Goal: Transaction & Acquisition: Purchase product/service

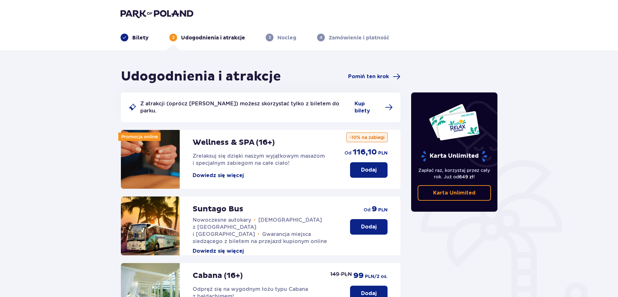
click at [122, 36] on span at bounding box center [124, 37] width 5 height 5
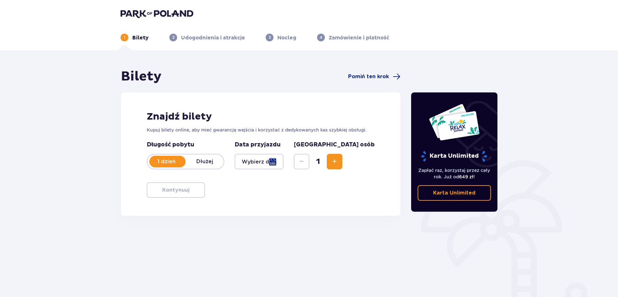
click at [283, 161] on div at bounding box center [259, 162] width 49 height 16
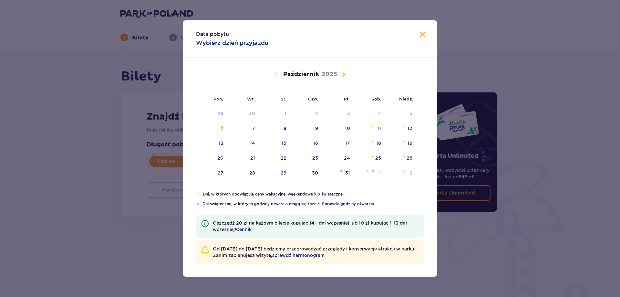
click at [347, 74] on span "Następny miesiąc" at bounding box center [344, 74] width 8 height 8
click at [412, 128] on div "9" at bounding box center [411, 128] width 3 height 6
type input "09.11.25"
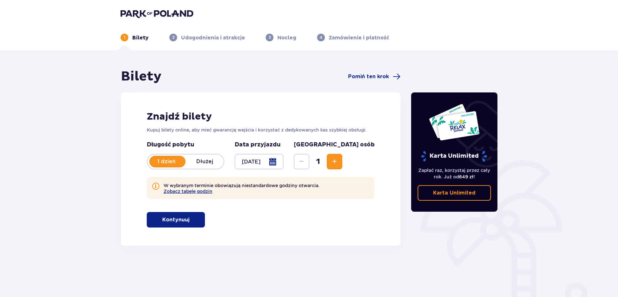
click at [338, 162] on span "Zwiększ" at bounding box center [335, 162] width 8 height 8
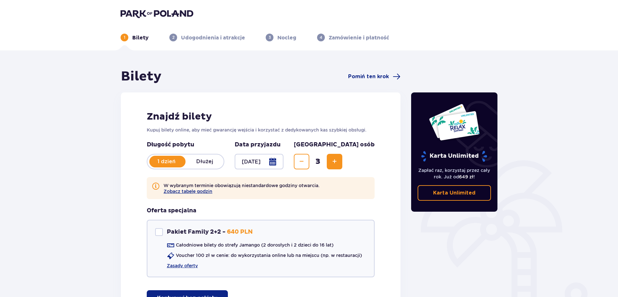
click at [338, 162] on span "Zwiększ" at bounding box center [335, 162] width 8 height 8
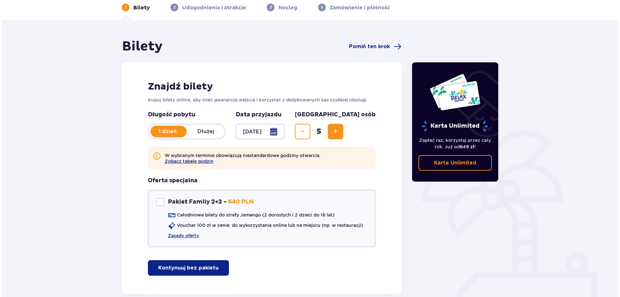
scroll to position [31, 0]
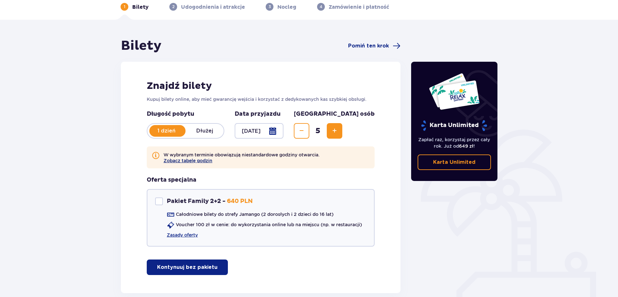
click at [188, 162] on button "Zobacz tabelę godzin" at bounding box center [187, 160] width 49 height 5
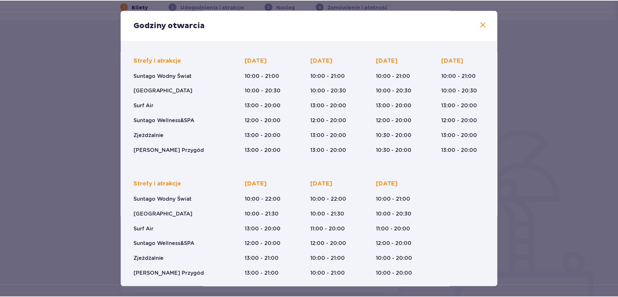
scroll to position [45, 0]
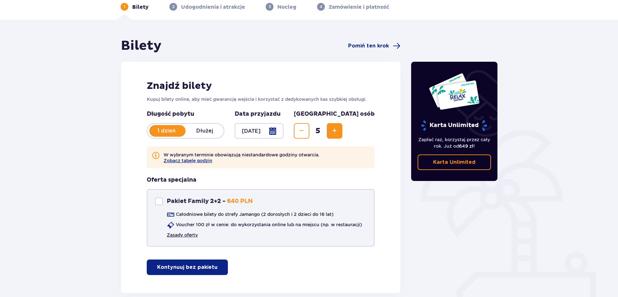
click at [188, 235] on link "Zasady oferty" at bounding box center [182, 235] width 31 height 6
click at [204, 267] on p "Kontynuuj bez pakietu" at bounding box center [187, 267] width 60 height 7
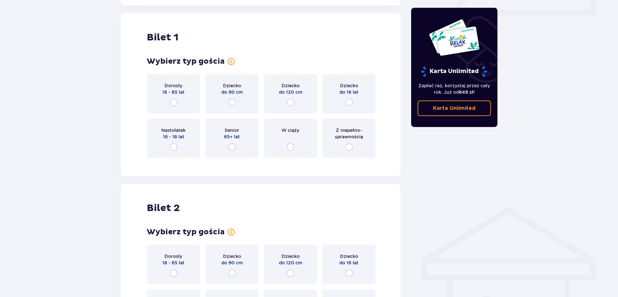
scroll to position [324, 0]
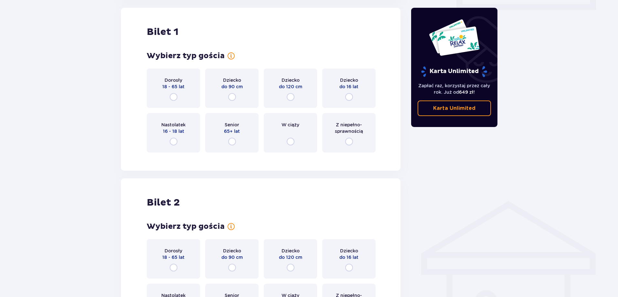
click at [231, 142] on input "radio" at bounding box center [232, 142] width 8 height 8
radio input "true"
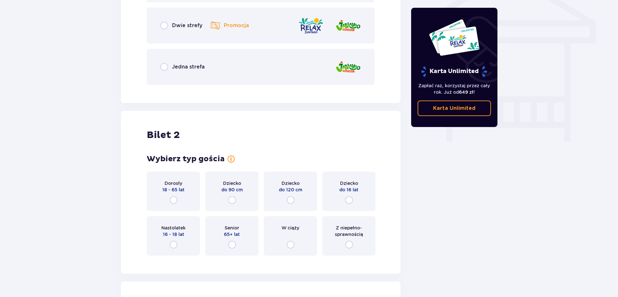
scroll to position [560, 0]
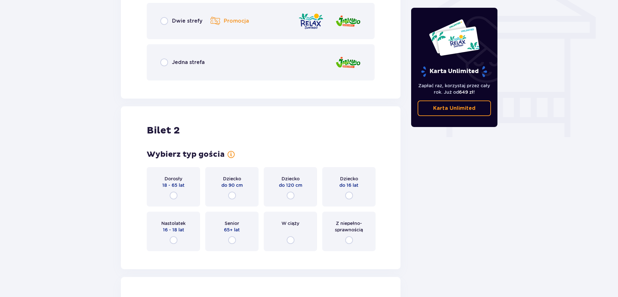
click at [349, 196] on input "radio" at bounding box center [349, 196] width 8 height 8
radio input "true"
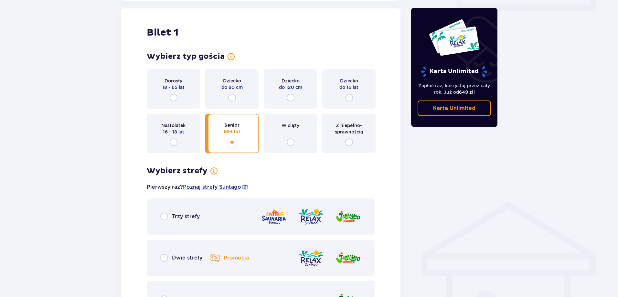
scroll to position [320, 0]
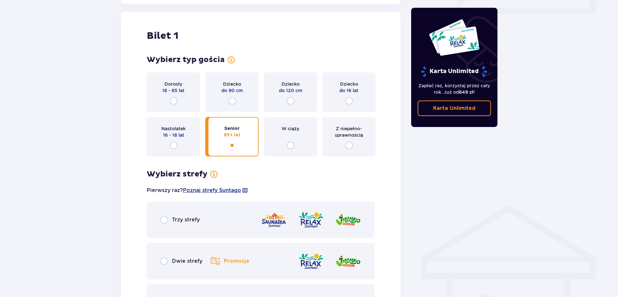
click at [166, 263] on input "radio" at bounding box center [164, 261] width 8 height 8
radio input "true"
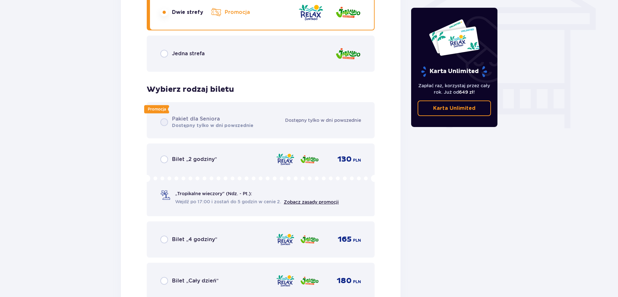
scroll to position [591, 0]
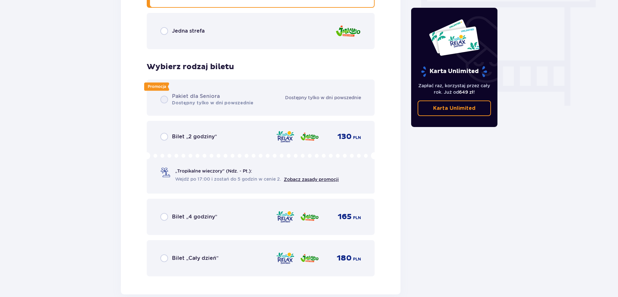
click at [163, 260] on input "radio" at bounding box center [164, 258] width 8 height 8
radio input "true"
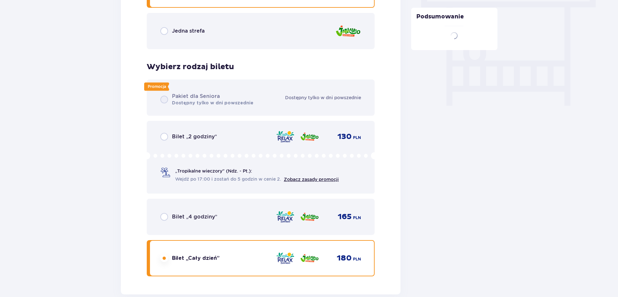
scroll to position [886, 0]
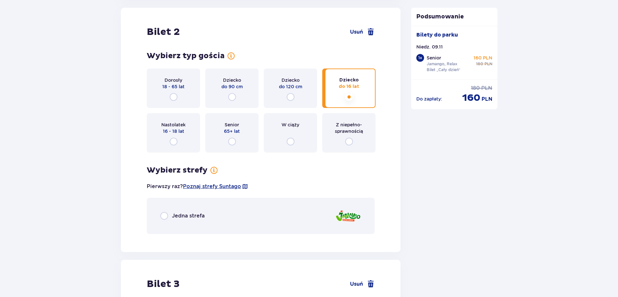
click at [173, 96] on input "radio" at bounding box center [174, 97] width 8 height 8
radio input "true"
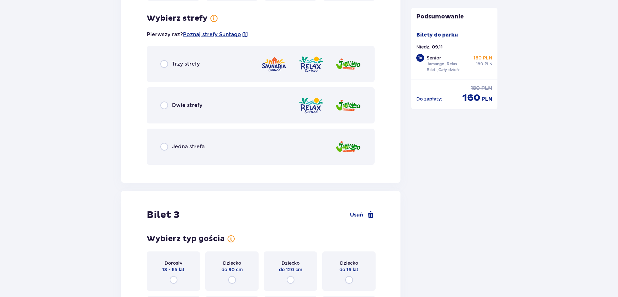
scroll to position [1043, 0]
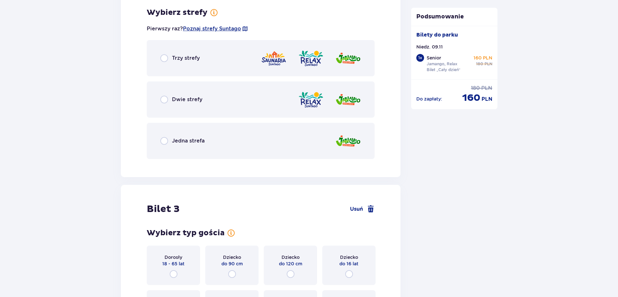
click at [163, 100] on input "radio" at bounding box center [164, 100] width 8 height 8
radio input "true"
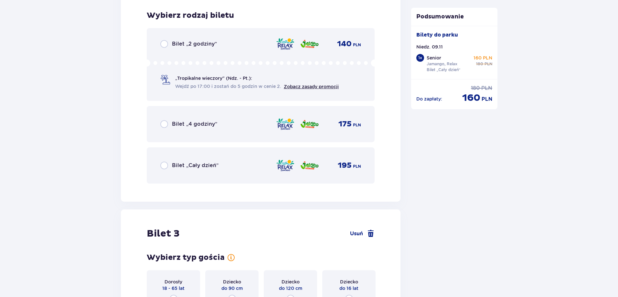
scroll to position [1207, 0]
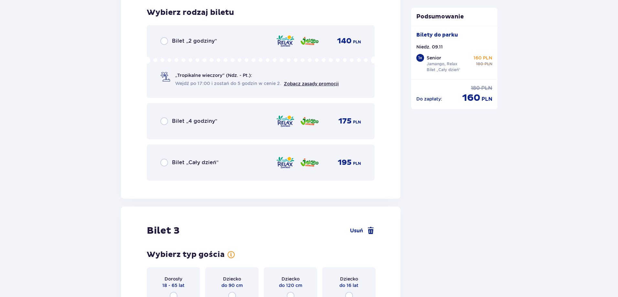
click at [165, 161] on input "radio" at bounding box center [164, 163] width 8 height 8
radio input "true"
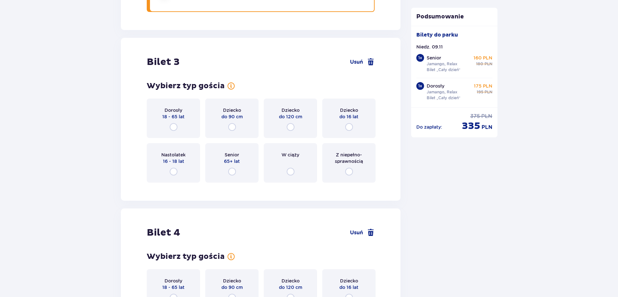
scroll to position [1406, 0]
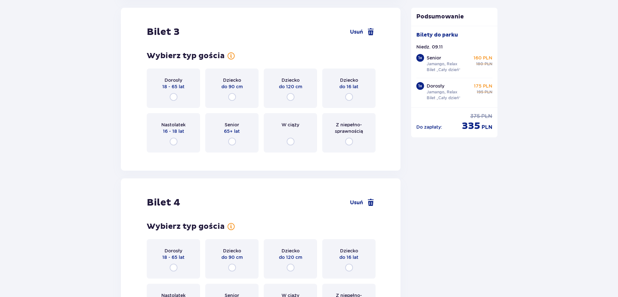
click at [349, 97] on input "radio" at bounding box center [349, 97] width 8 height 8
radio input "true"
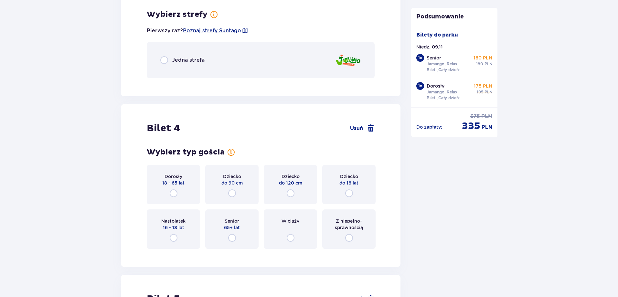
scroll to position [1564, 0]
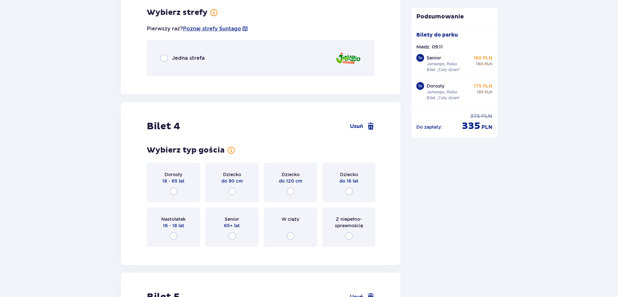
click at [163, 59] on input "radio" at bounding box center [164, 58] width 8 height 8
radio input "true"
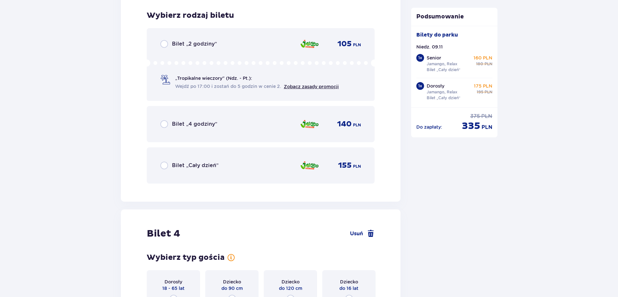
scroll to position [1645, 0]
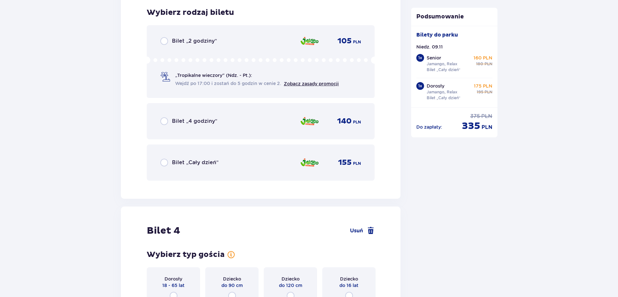
click at [166, 163] on input "radio" at bounding box center [164, 163] width 8 height 8
radio input "true"
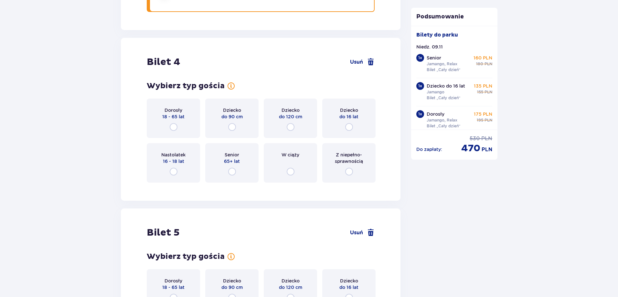
scroll to position [1844, 0]
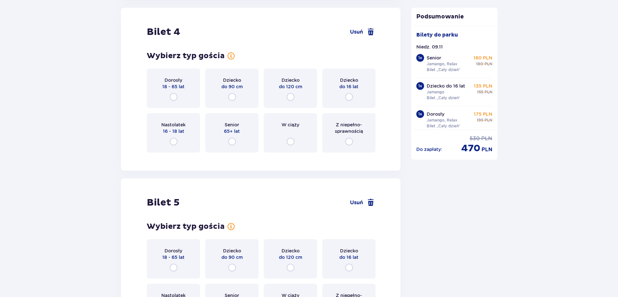
click at [346, 97] on input "radio" at bounding box center [349, 97] width 8 height 8
radio input "true"
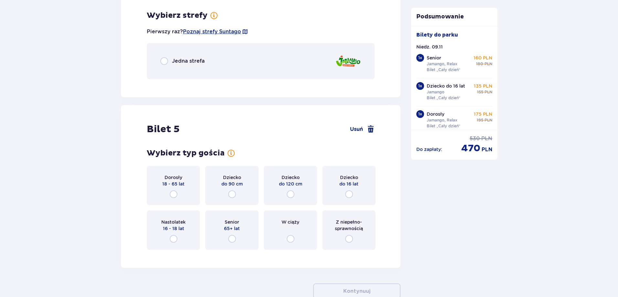
scroll to position [2001, 0]
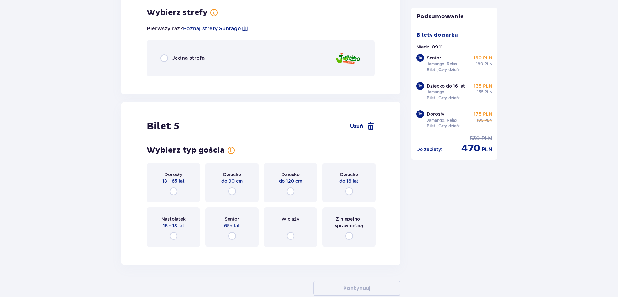
click at [165, 58] on input "radio" at bounding box center [164, 58] width 8 height 8
radio input "true"
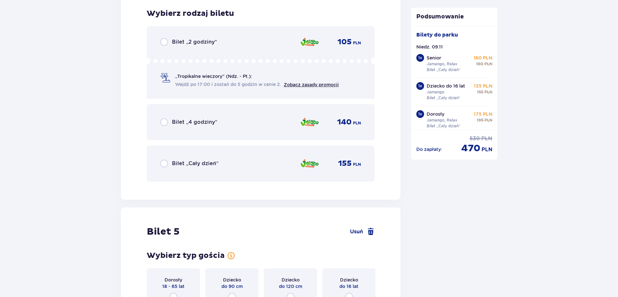
scroll to position [2083, 0]
click at [159, 161] on div "Bilet „Cały dzień” 155 PLN" at bounding box center [261, 162] width 228 height 36
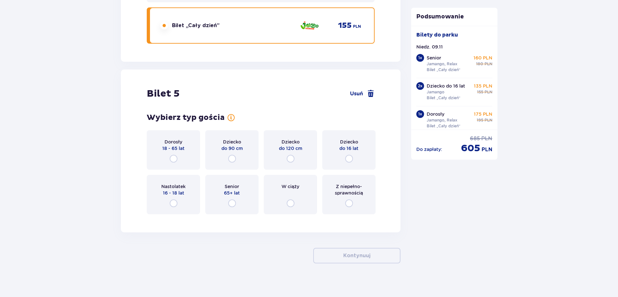
scroll to position [2225, 0]
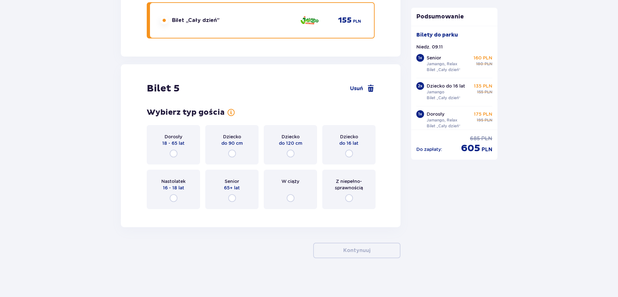
click at [351, 153] on input "radio" at bounding box center [349, 154] width 8 height 8
radio input "true"
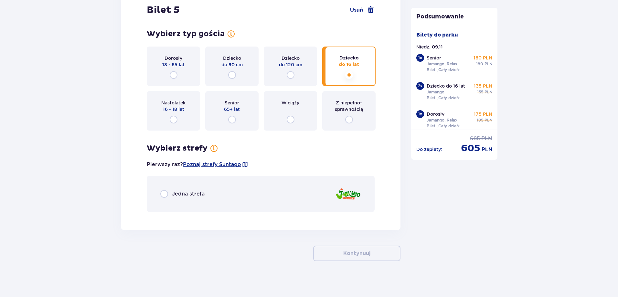
scroll to position [2306, 0]
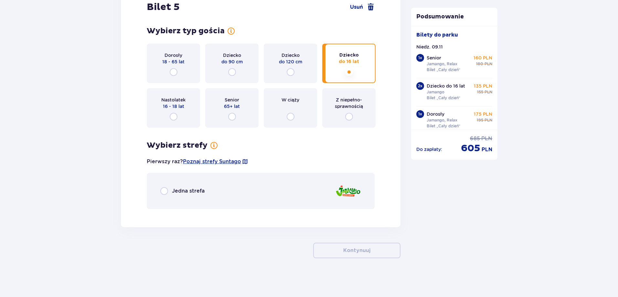
click at [167, 192] on input "radio" at bounding box center [164, 191] width 8 height 8
radio input "true"
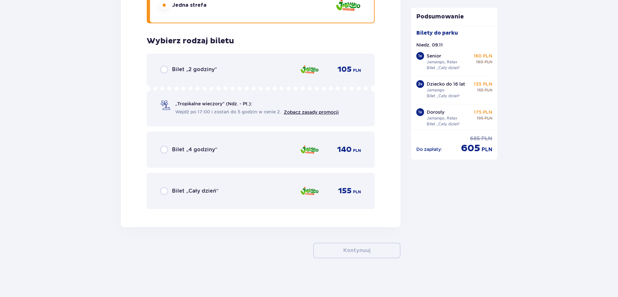
scroll to position [6, 0]
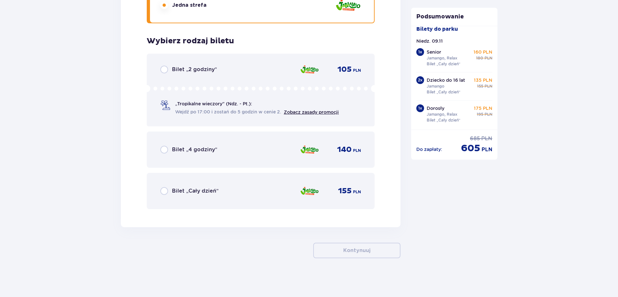
click at [418, 51] on div "1 x" at bounding box center [420, 52] width 8 height 8
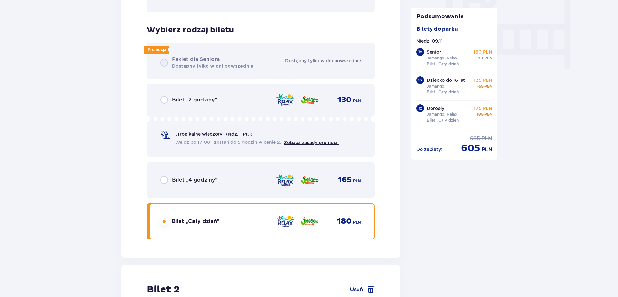
scroll to position [554, 0]
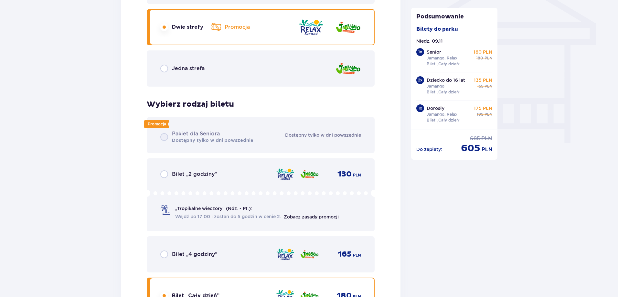
click at [164, 70] on input "radio" at bounding box center [164, 69] width 8 height 8
radio input "true"
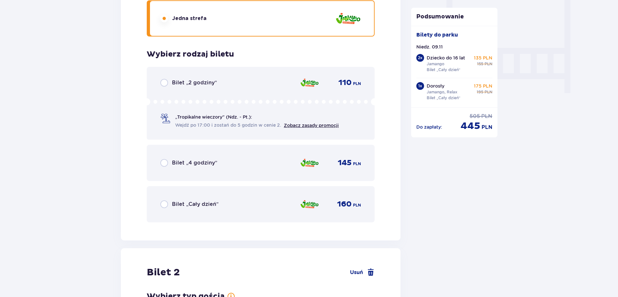
scroll to position [607, 0]
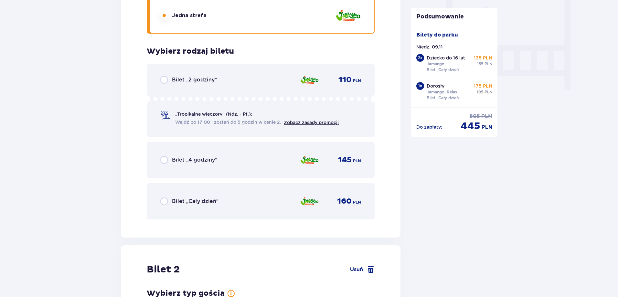
click at [167, 200] on input "radio" at bounding box center [164, 201] width 8 height 8
radio input "true"
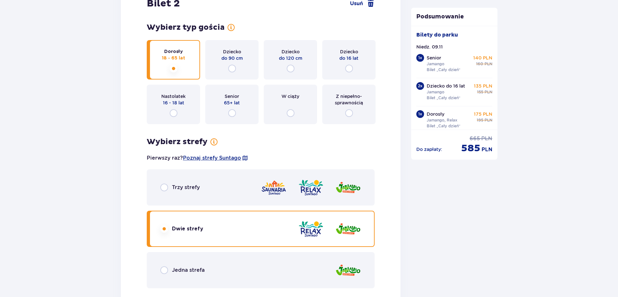
scroll to position [912, 0]
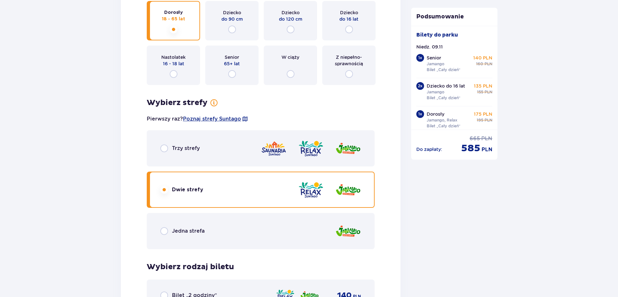
click at [164, 230] on input "radio" at bounding box center [164, 231] width 8 height 8
radio input "true"
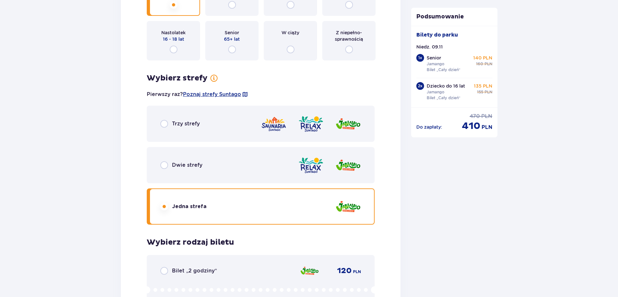
scroll to position [1166, 0]
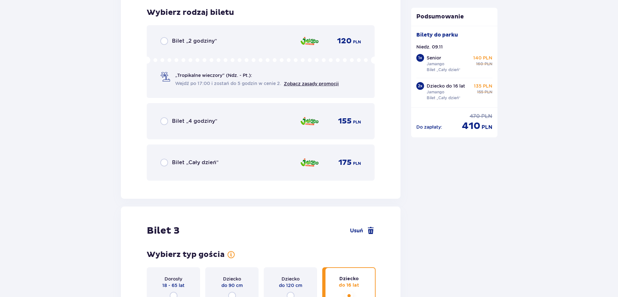
click at [163, 162] on input "radio" at bounding box center [164, 163] width 8 height 8
radio input "true"
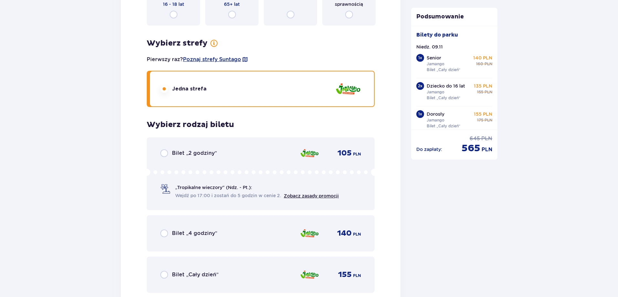
scroll to position [2400, 0]
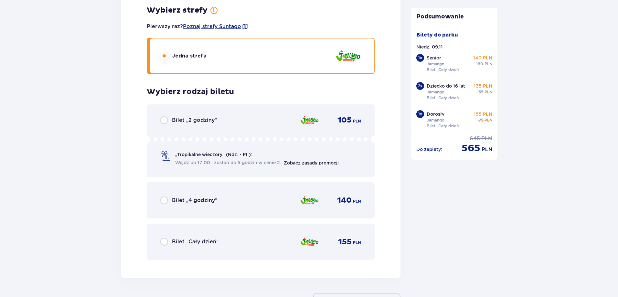
click at [166, 242] on input "radio" at bounding box center [164, 242] width 8 height 8
radio input "true"
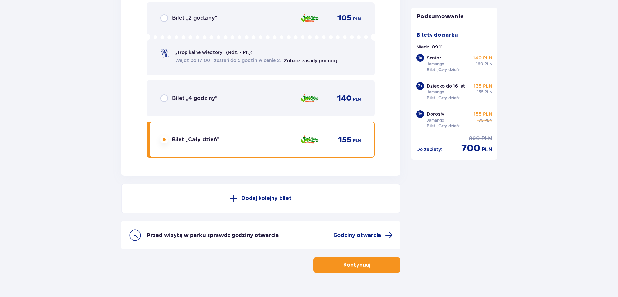
scroll to position [2517, 0]
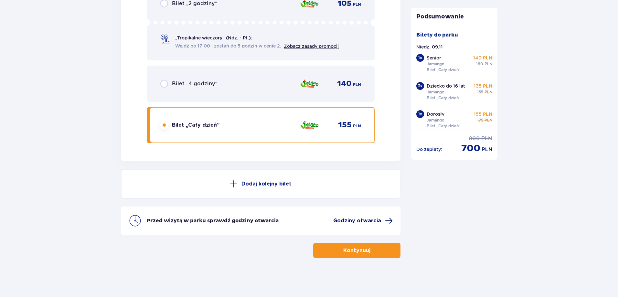
click at [367, 219] on span "Godziny otwarcia" at bounding box center [357, 220] width 48 height 7
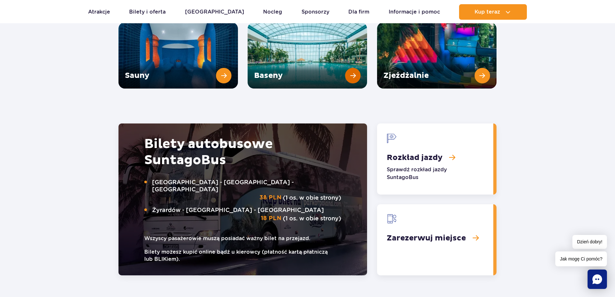
click at [356, 66] on link "Baseny" at bounding box center [308, 55] width 120 height 66
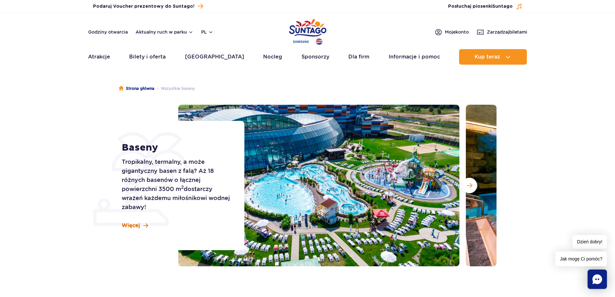
click at [145, 226] on span at bounding box center [145, 225] width 5 height 5
